Goal: Transaction & Acquisition: Obtain resource

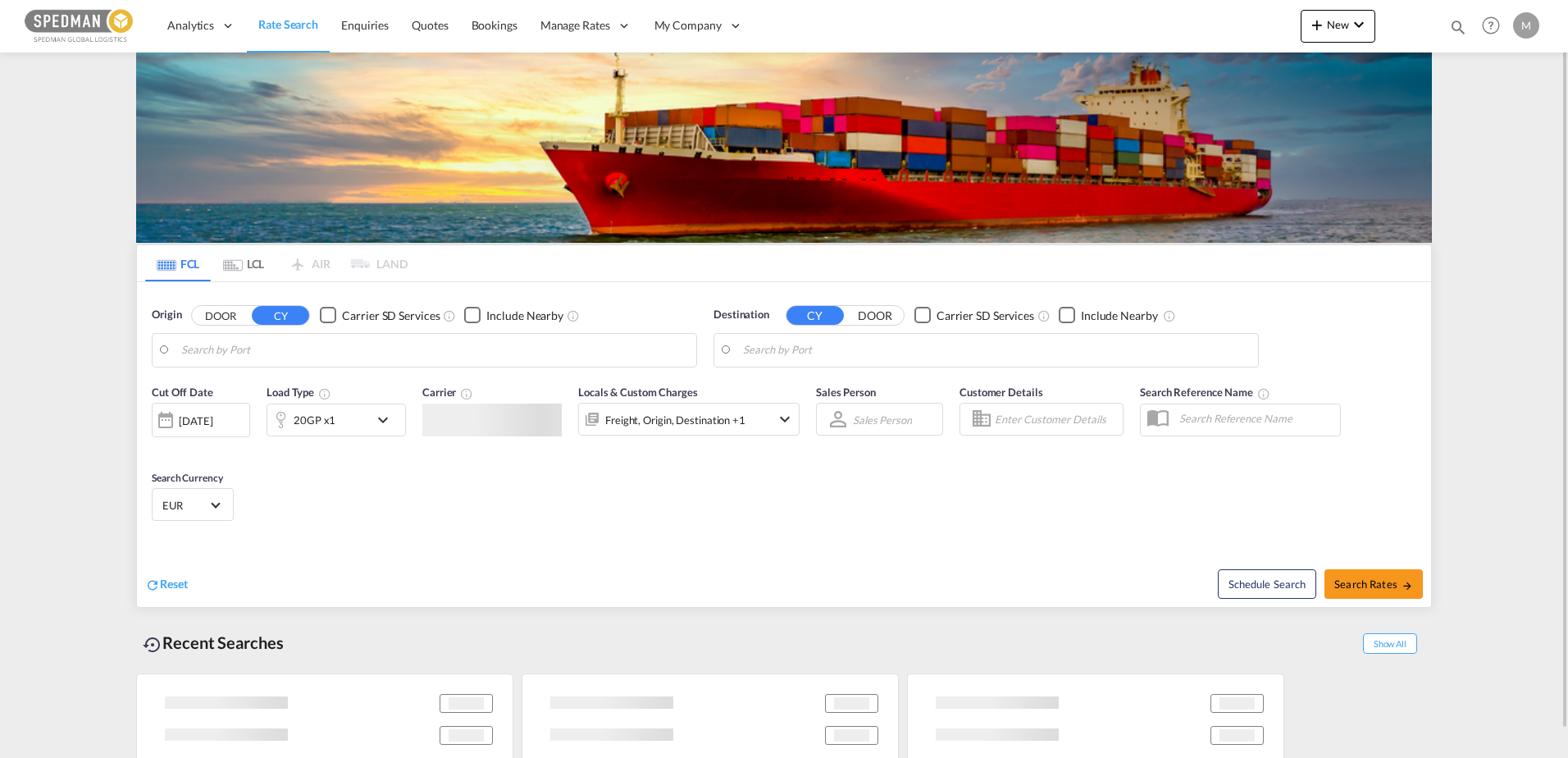
type input "[GEOGRAPHIC_DATA] ([GEOGRAPHIC_DATA]), [GEOGRAPHIC_DATA]"
type input "Busan, KRPUS"
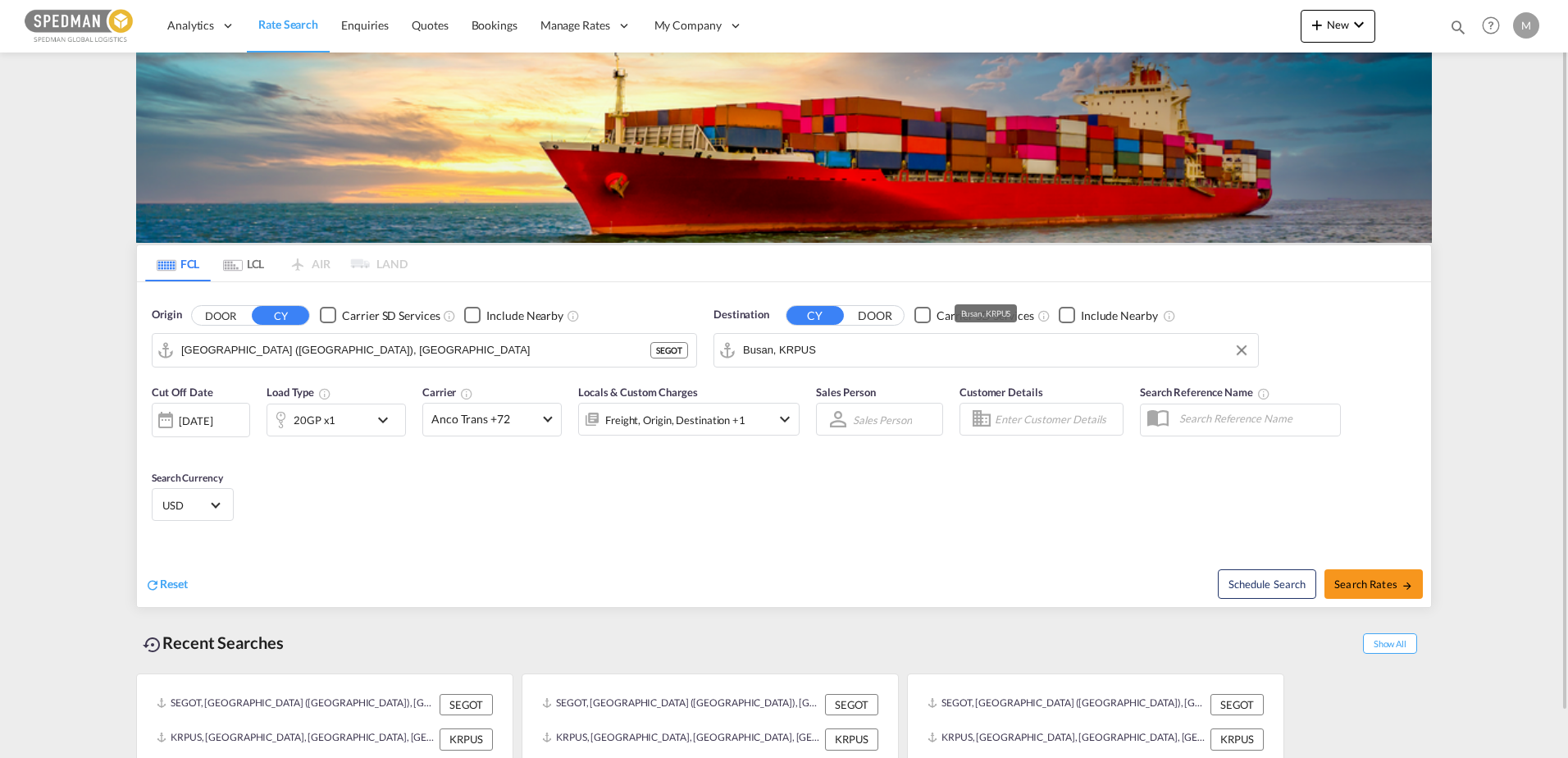
click at [753, 347] on input "Busan, KRPUS" at bounding box center [996, 350] width 507 height 24
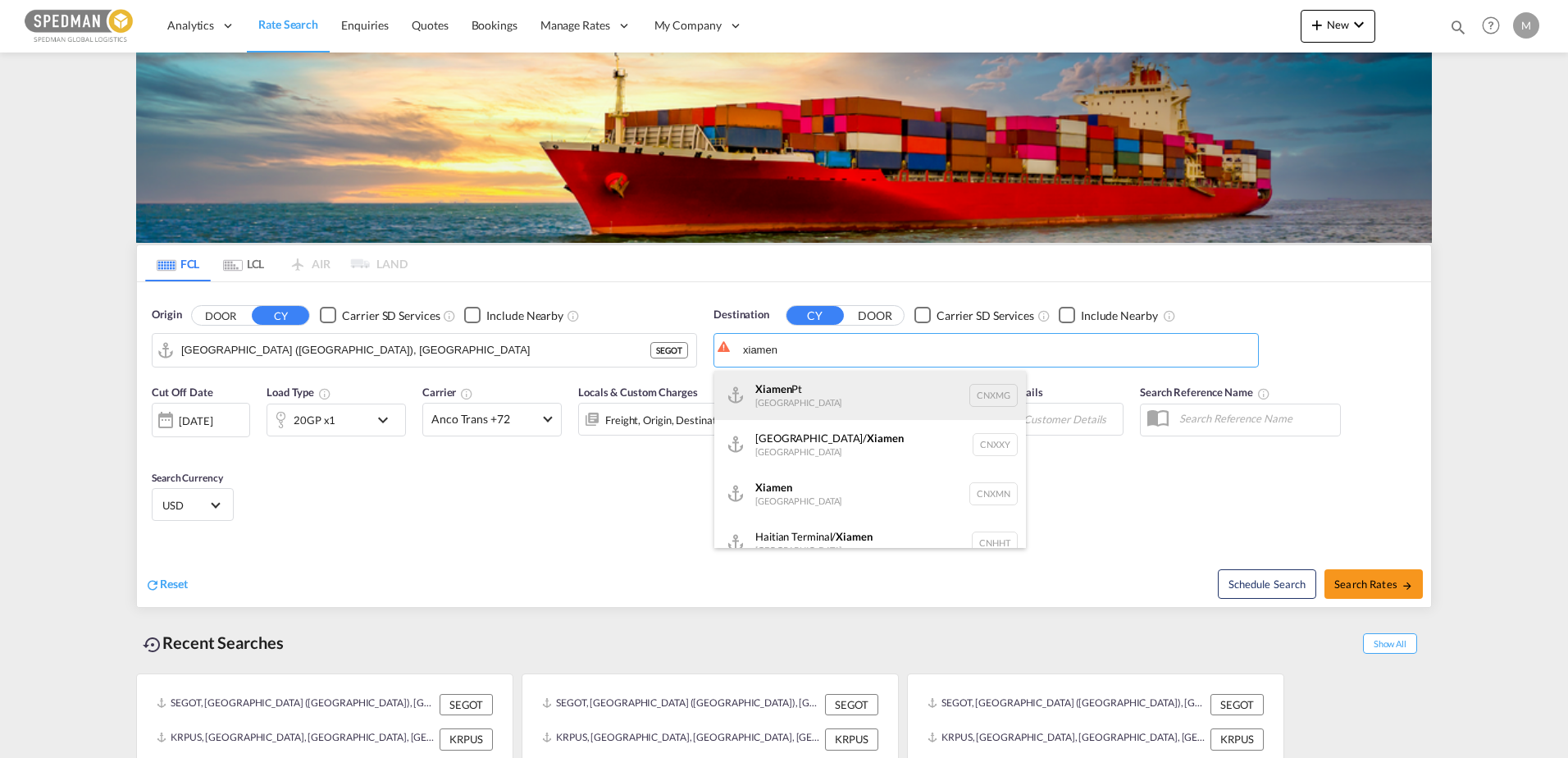
click at [792, 381] on div "Xiamen Pt [GEOGRAPHIC_DATA] CNXMG" at bounding box center [870, 395] width 312 height 49
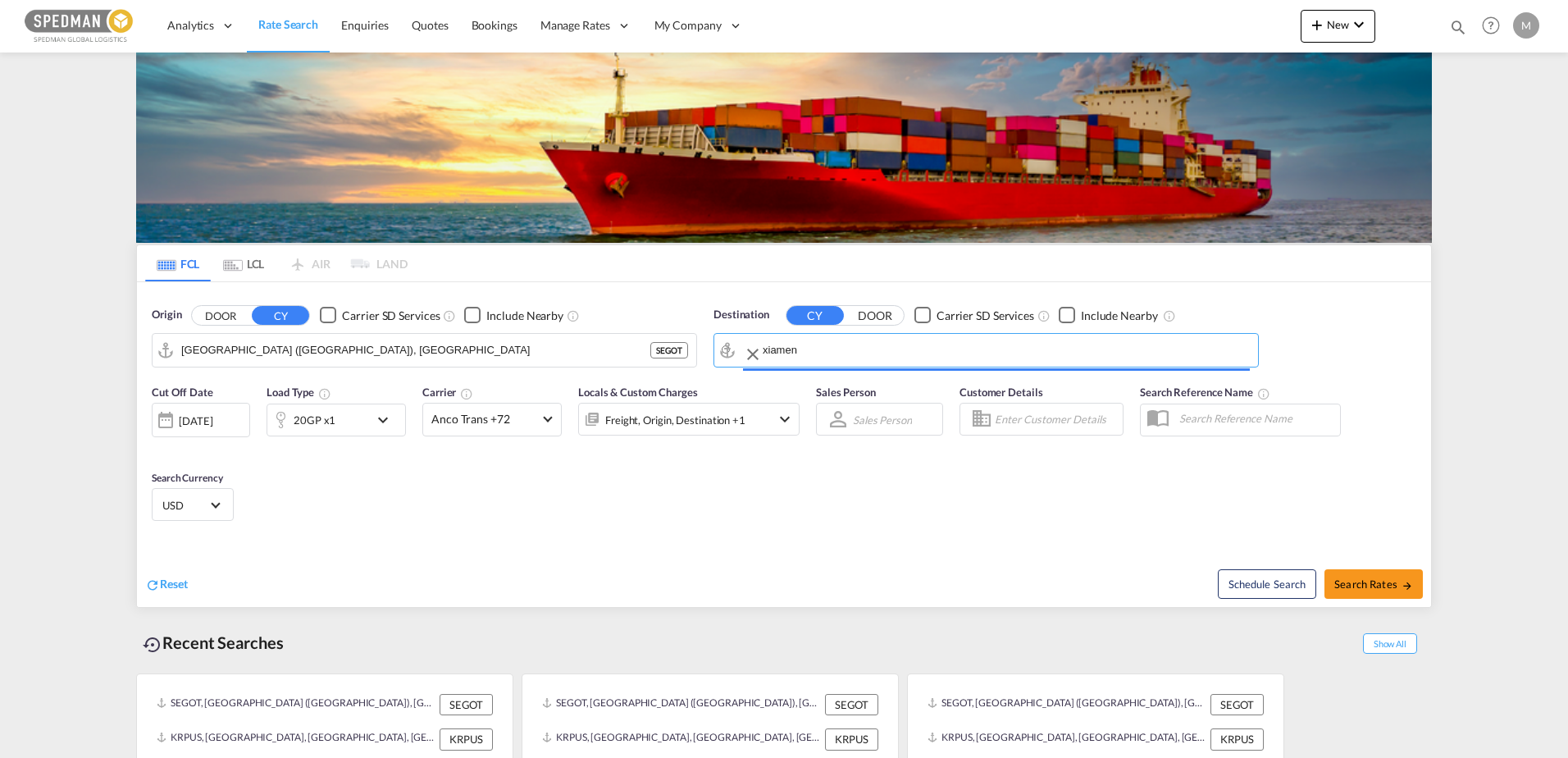
type input "Xiamen Pt, CNXMG"
click at [1349, 581] on span "Search Rates" at bounding box center [1374, 584] width 79 height 13
type input "SEGOT to CNXMG / [DATE]"
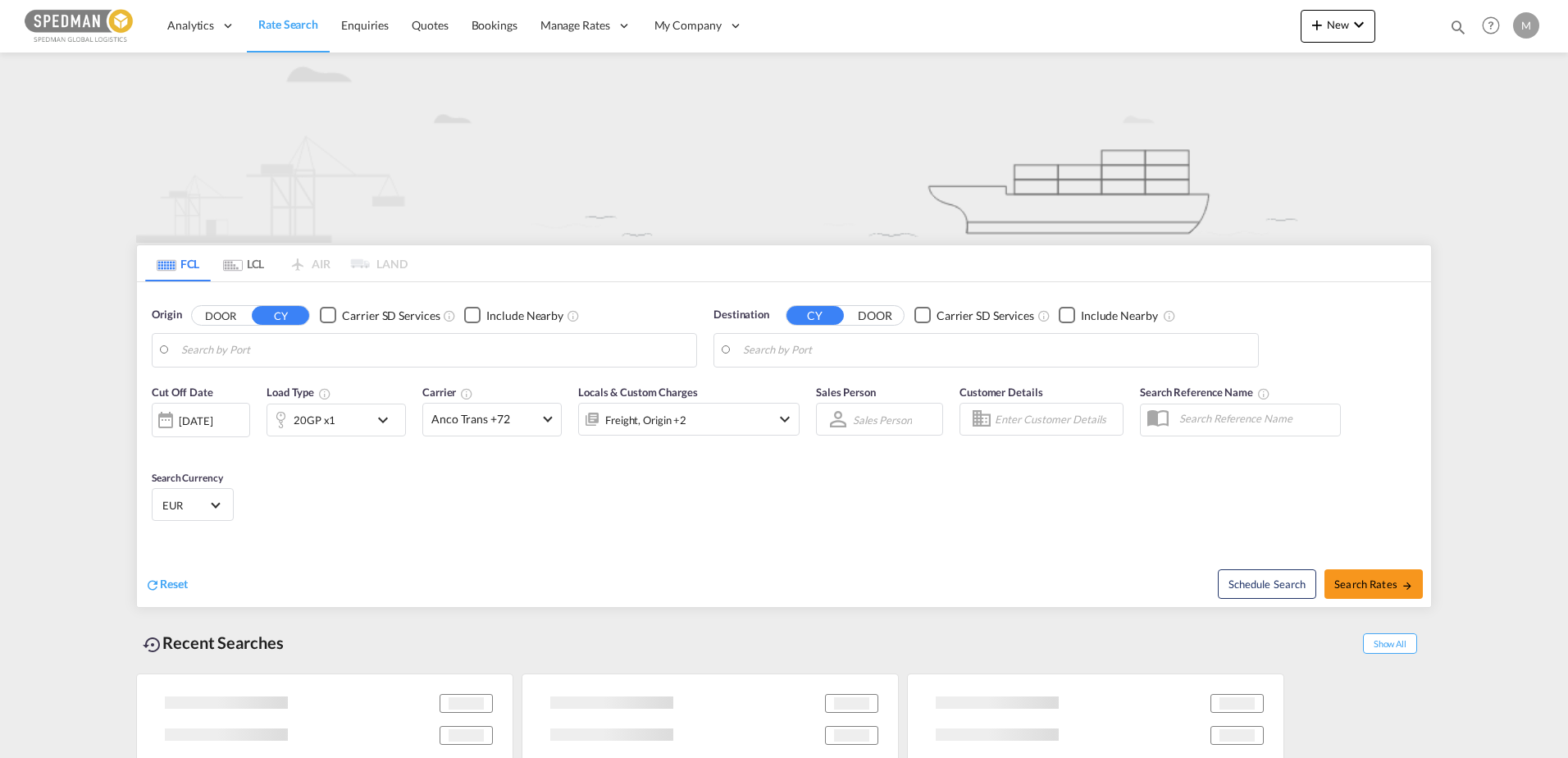
type input "[GEOGRAPHIC_DATA], [GEOGRAPHIC_DATA]"
type input "Xiamen Pt, CNXMG"
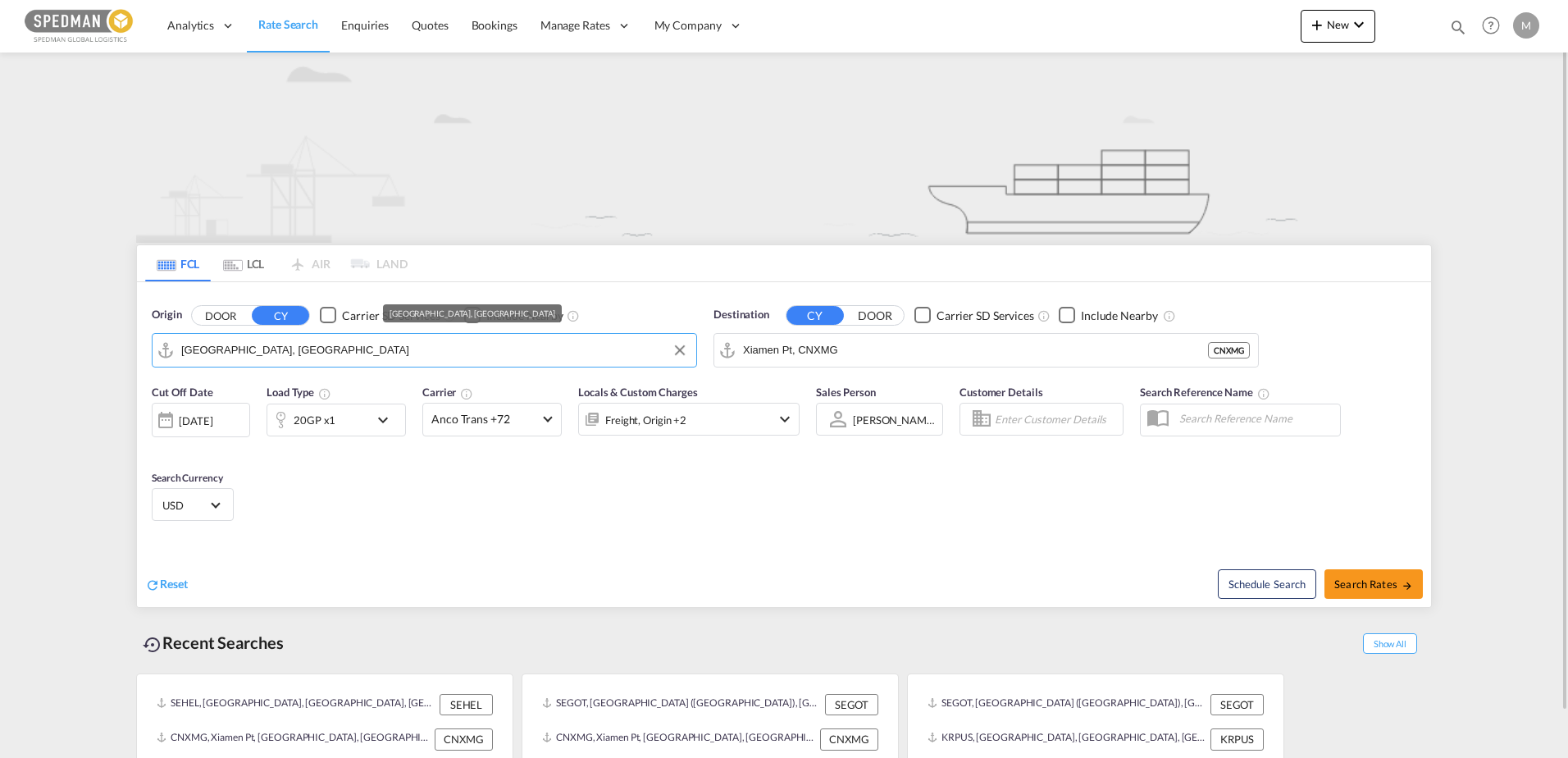
drag, startPoint x: 283, startPoint y: 352, endPoint x: 209, endPoint y: 349, distance: 74.1
click at [209, 349] on input "Helsingborg, SEHEL" at bounding box center [434, 350] width 507 height 24
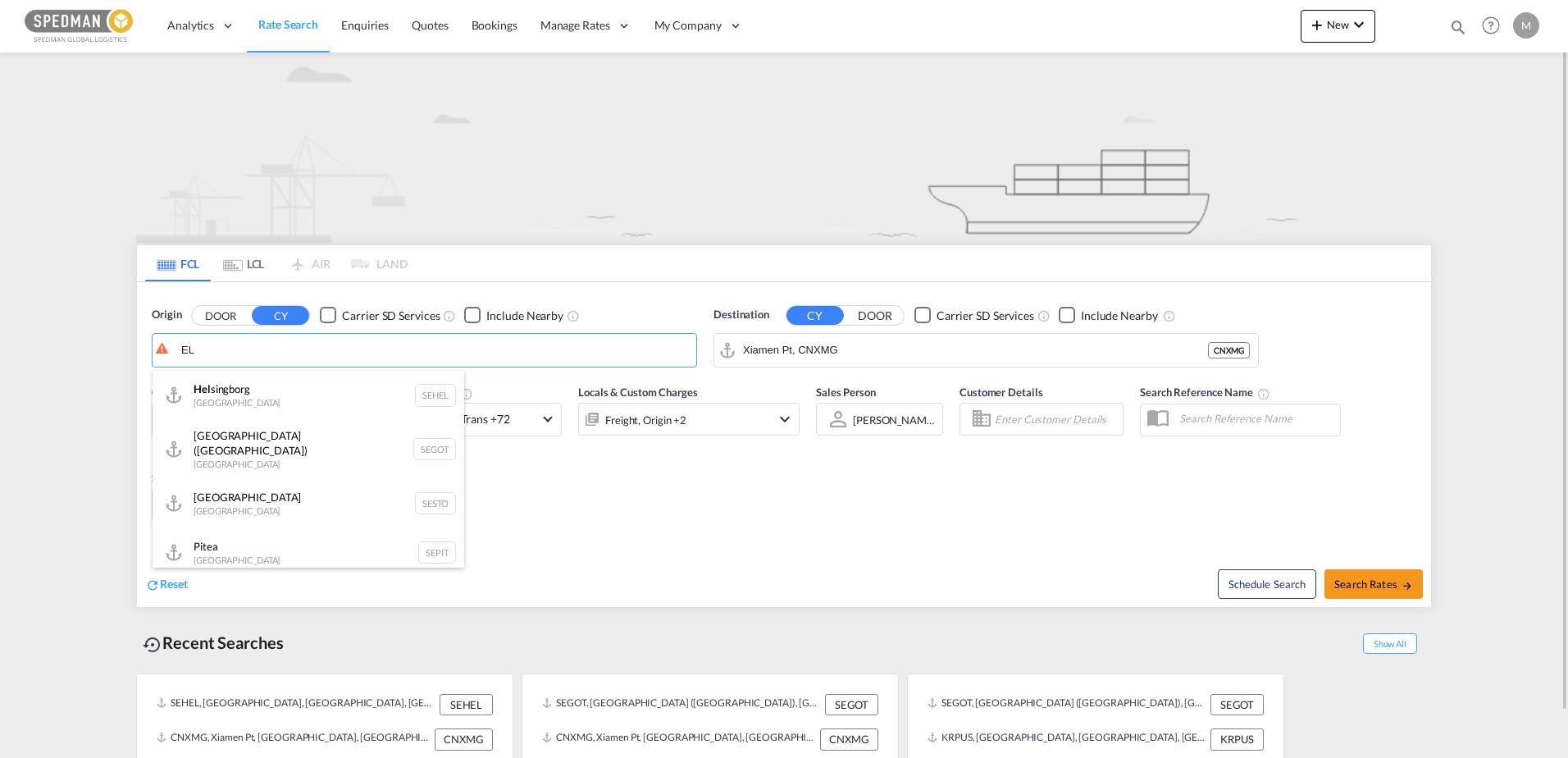
type input "L"
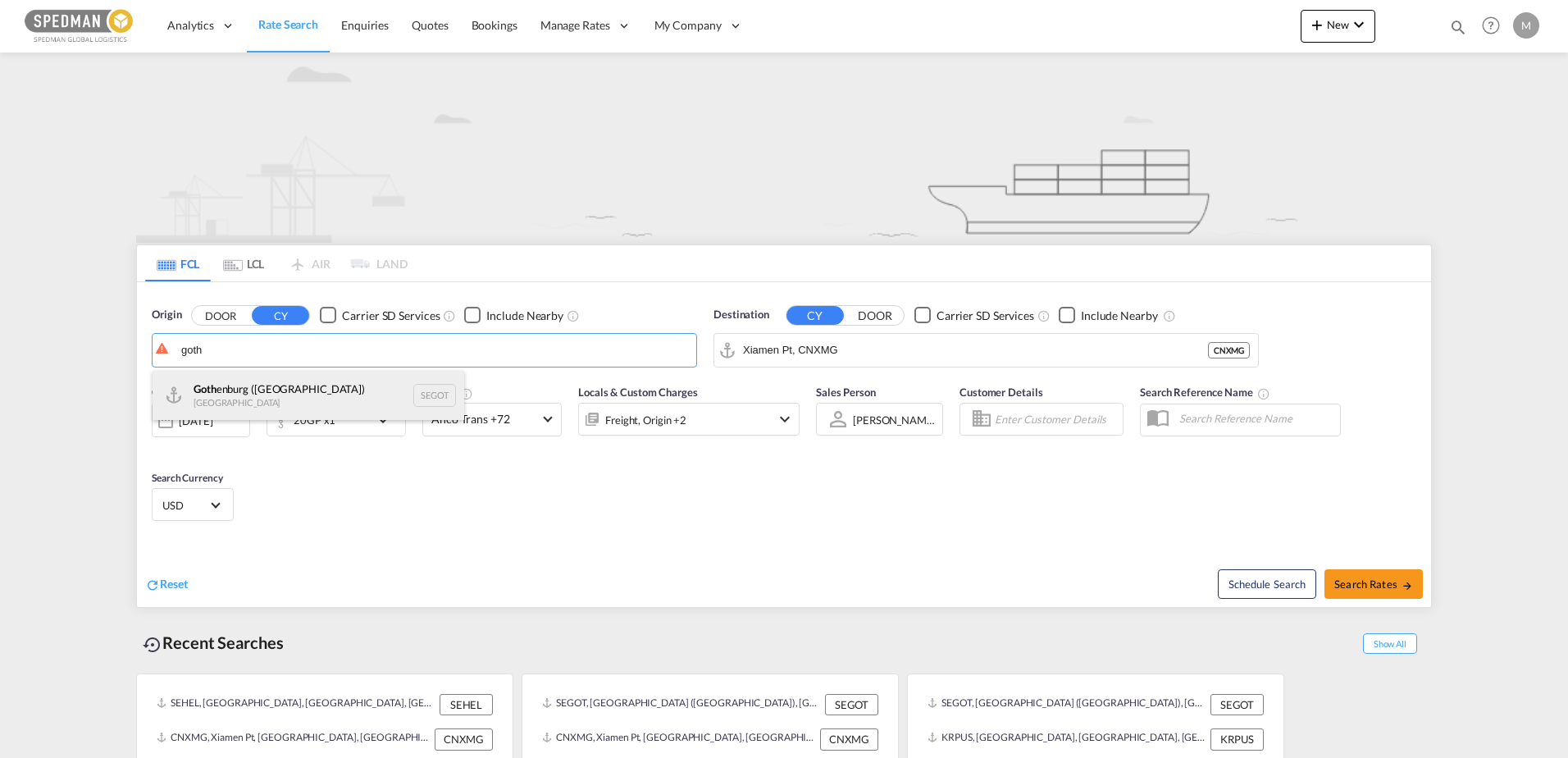
click at [224, 392] on div "Goth enburg (Goteborg) Sweden SEGOT" at bounding box center [308, 395] width 312 height 49
type input "[GEOGRAPHIC_DATA] ([GEOGRAPHIC_DATA]), [GEOGRAPHIC_DATA]"
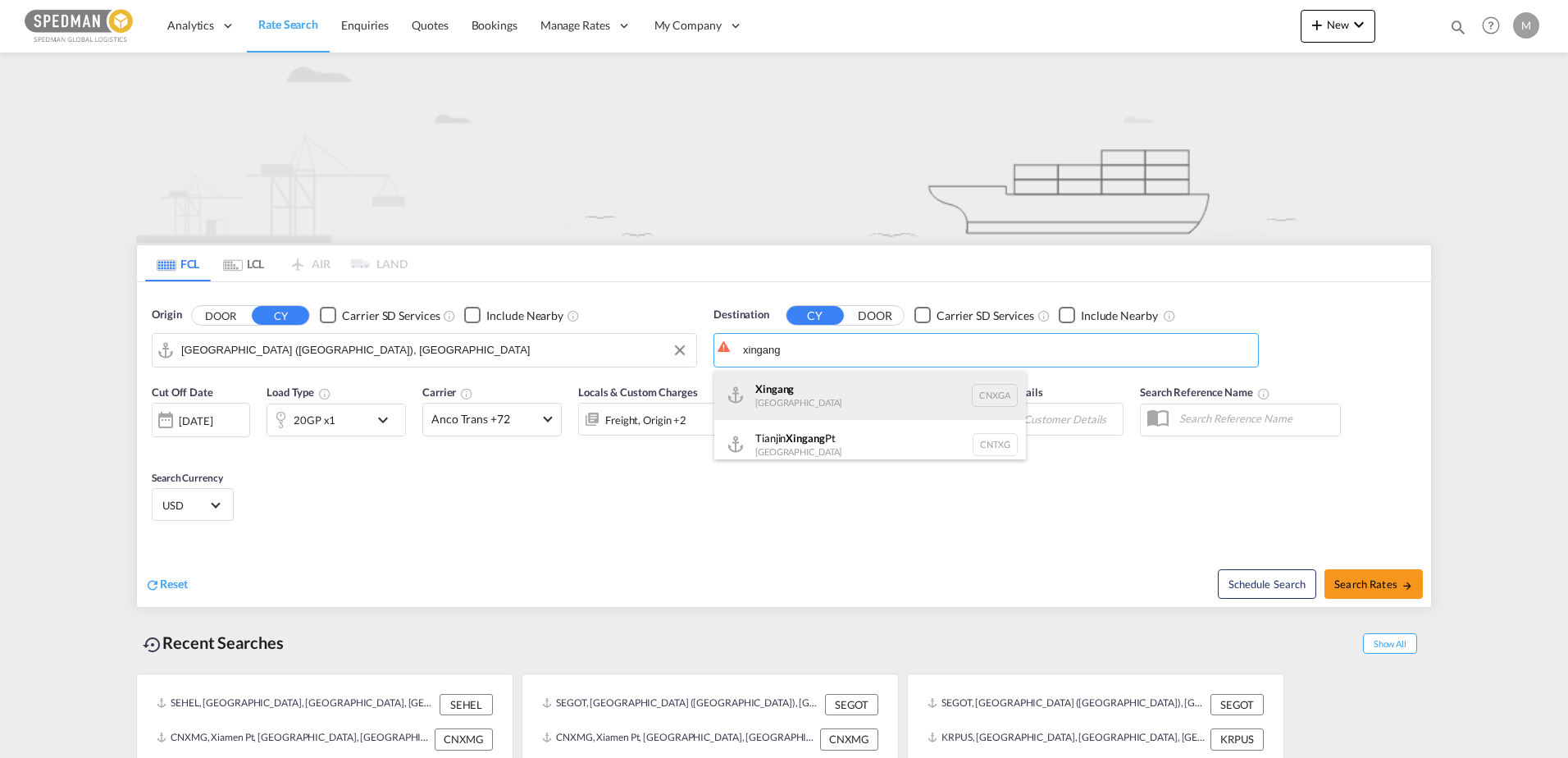
click at [766, 389] on div "Xingang China CNXGA" at bounding box center [870, 395] width 312 height 49
type input "Xingang, CNXGA"
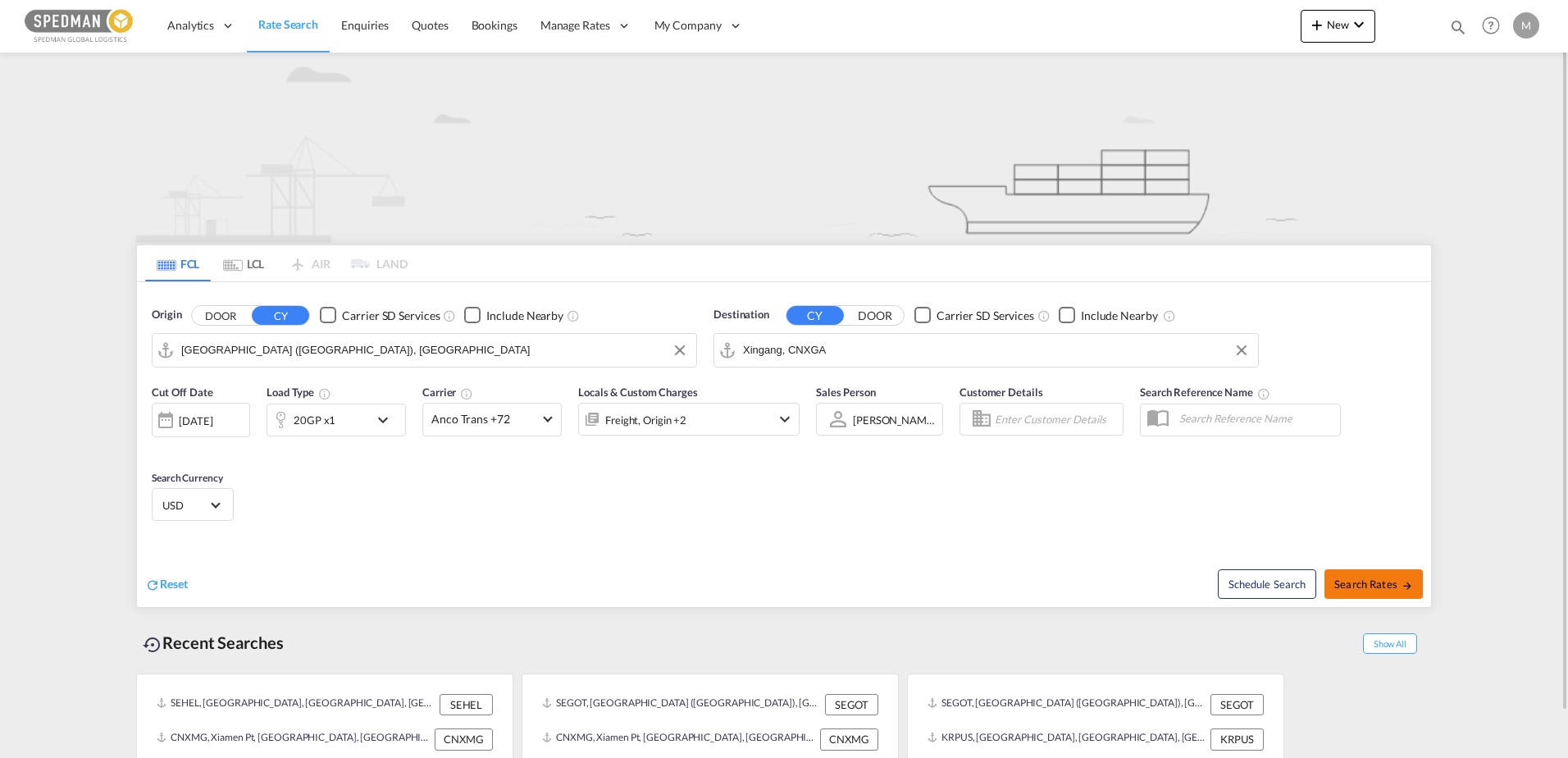
click at [1399, 581] on span "Search Rates" at bounding box center [1374, 584] width 79 height 13
type input "SEGOT to CNXGA / 14 Aug 2025"
